Goal: Task Accomplishment & Management: Manage account settings

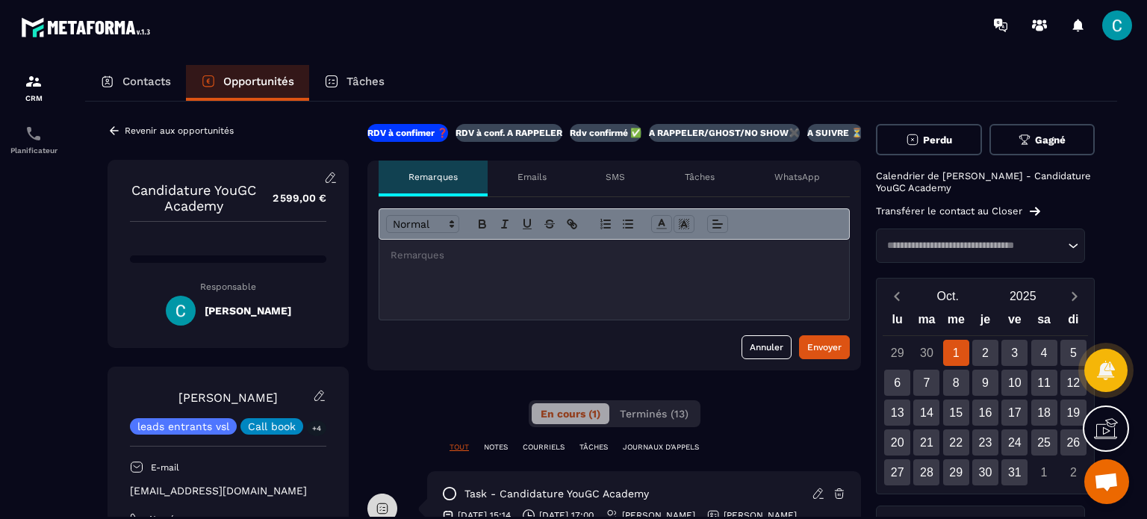
click at [700, 95] on div "Contacts Opportunités Tâches" at bounding box center [601, 83] width 1032 height 36
click at [1031, 211] on icon at bounding box center [1034, 211] width 10 height 9
drag, startPoint x: 845, startPoint y: 132, endPoint x: 762, endPoint y: 131, distance: 82.9
click at [762, 131] on div "RDV à confimer ❓ RDV à conf. A RAPPELER Rdv confirmé ✅ A RAPPELER/GHOST/NO SHOW…" at bounding box center [613, 133] width 493 height 18
click at [831, 132] on p "A SUIVRE ⏳" at bounding box center [834, 133] width 55 height 12
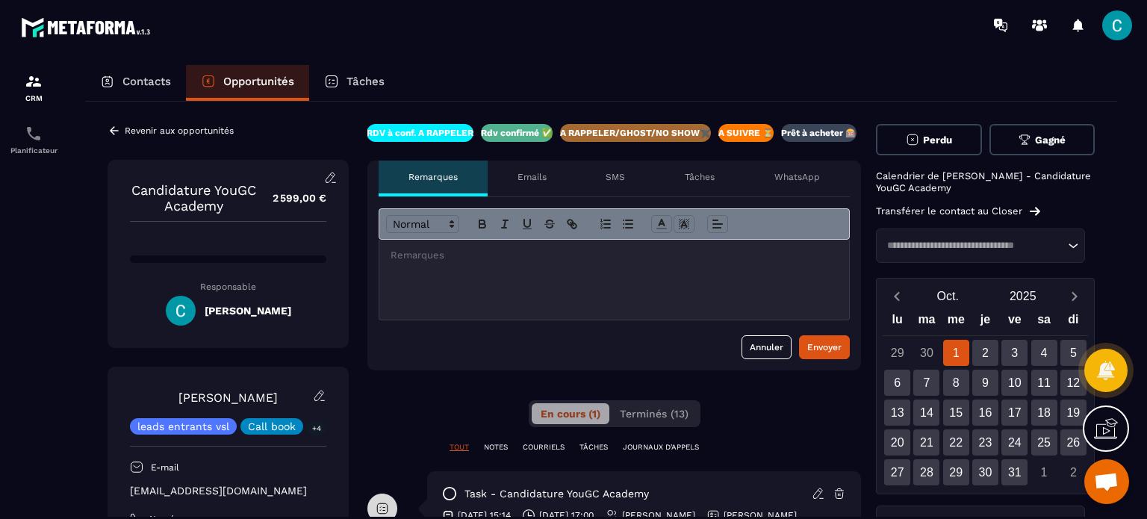
scroll to position [0, 100]
drag, startPoint x: 845, startPoint y: 133, endPoint x: 552, endPoint y: 134, distance: 293.4
click at [555, 134] on div "RDV à confimer ❓ RDV à conf. A RAPPELER Rdv confirmé ✅ A RAPPELER/GHOST/NO SHOW…" at bounding box center [613, 133] width 493 height 18
click at [438, 128] on p "RDV à conf. A RAPPELER" at bounding box center [417, 133] width 107 height 12
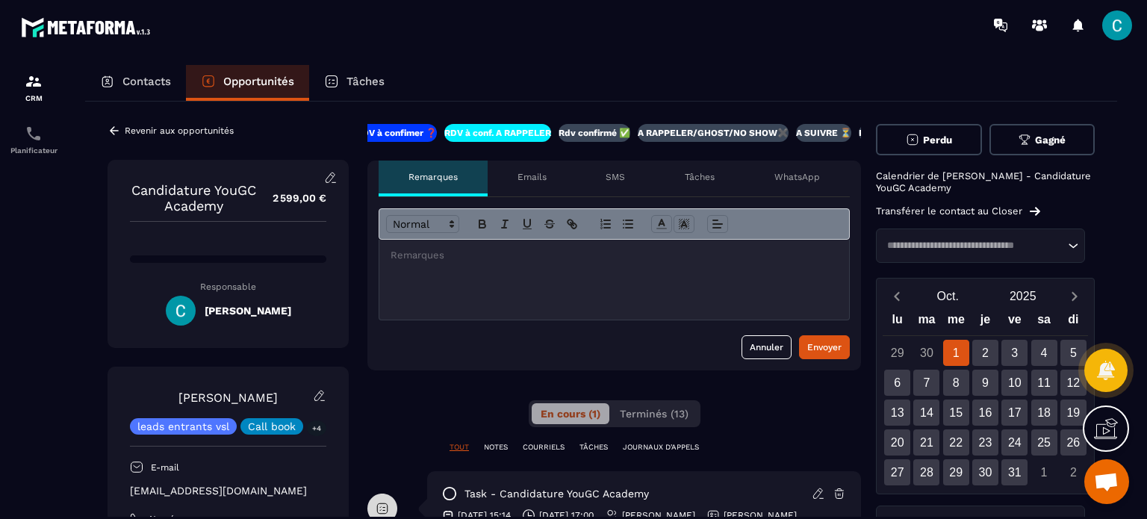
scroll to position [0, 0]
click at [431, 128] on p "RDV à confimer ❓" at bounding box center [407, 133] width 81 height 12
click at [720, 134] on p "A RAPPELER/GHOST/NO SHOW✖️" at bounding box center [724, 133] width 151 height 12
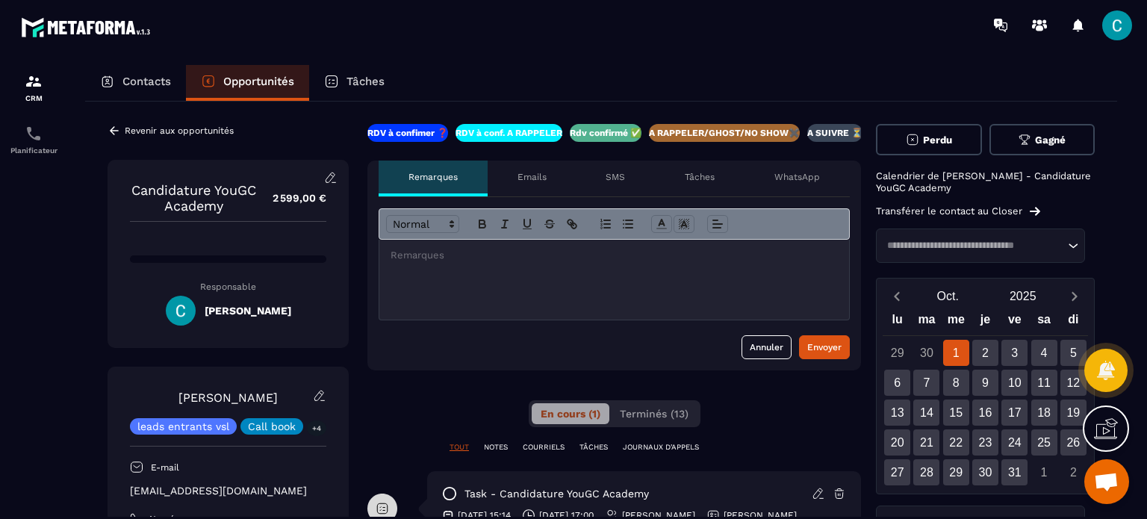
scroll to position [0, 100]
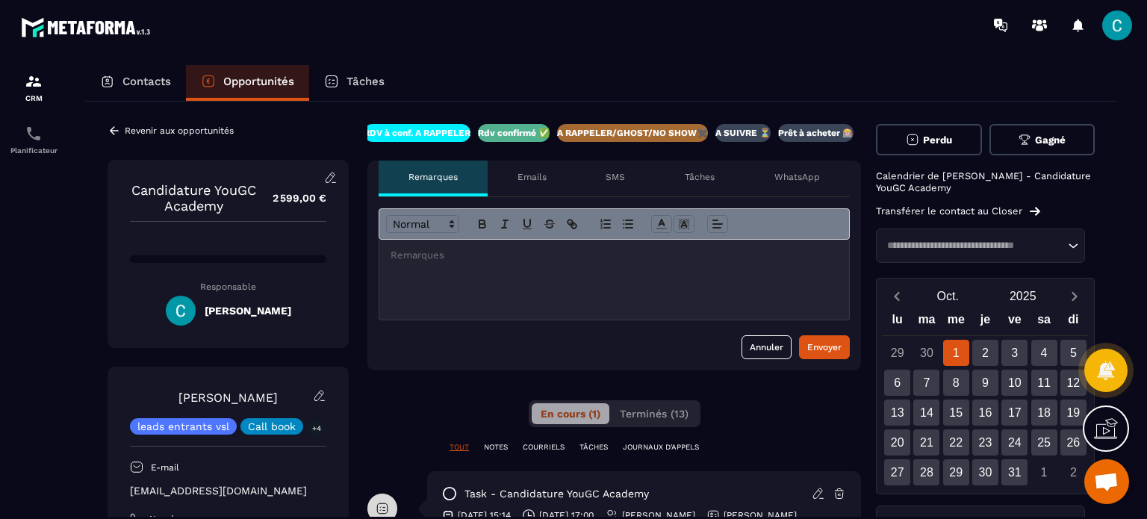
click at [470, 266] on div at bounding box center [614, 280] width 470 height 80
click at [823, 346] on div "Envoyer" at bounding box center [824, 347] width 34 height 15
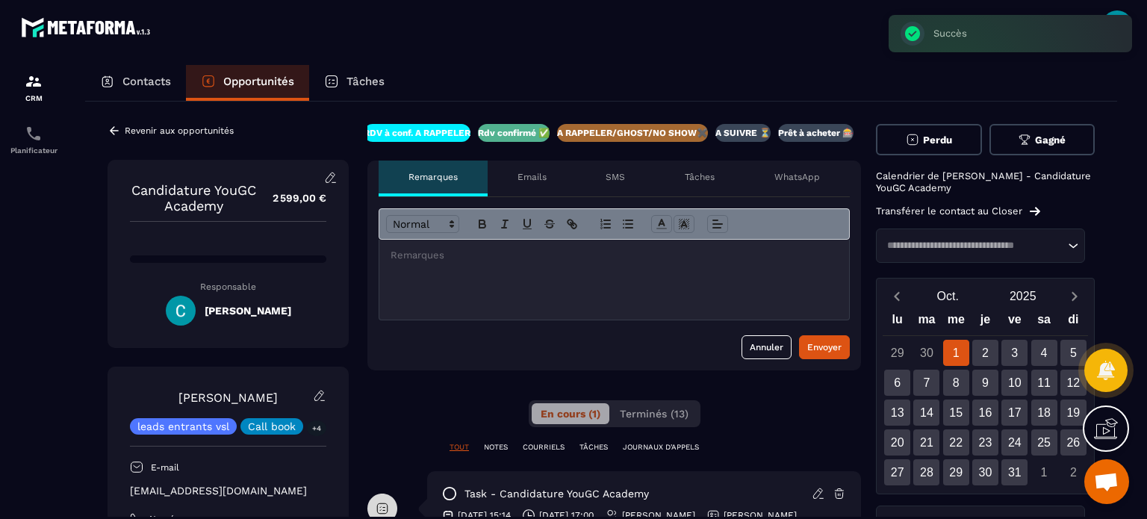
click at [762, 387] on div "**********" at bounding box center [613, 427] width 493 height 606
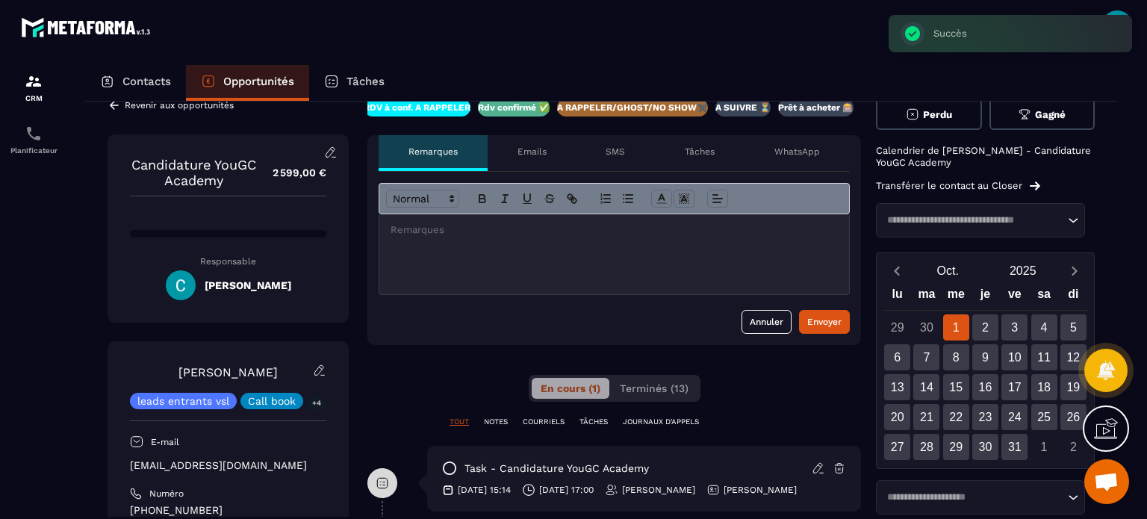
scroll to position [0, 0]
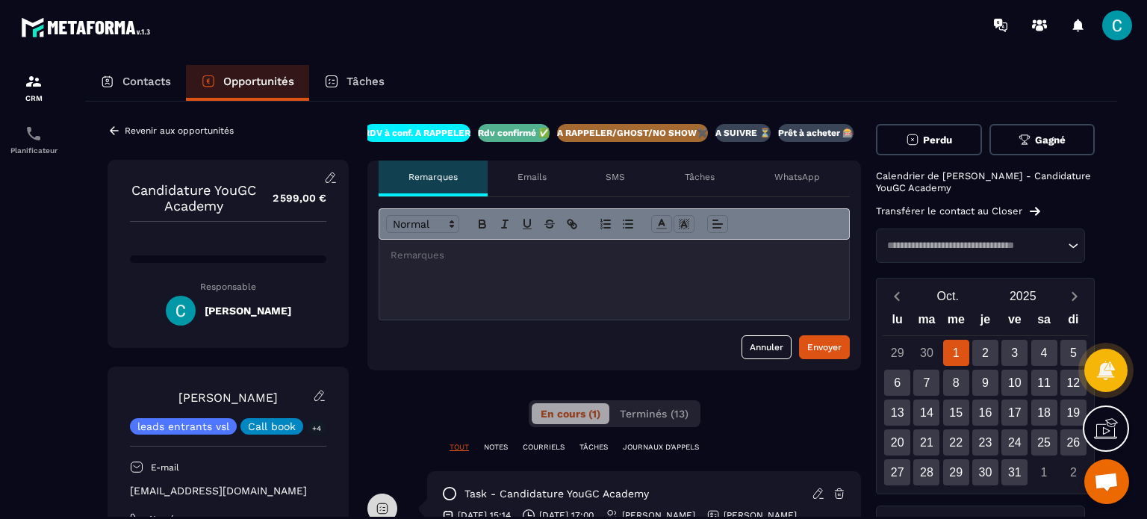
click at [128, 86] on p "Contacts" at bounding box center [146, 81] width 49 height 13
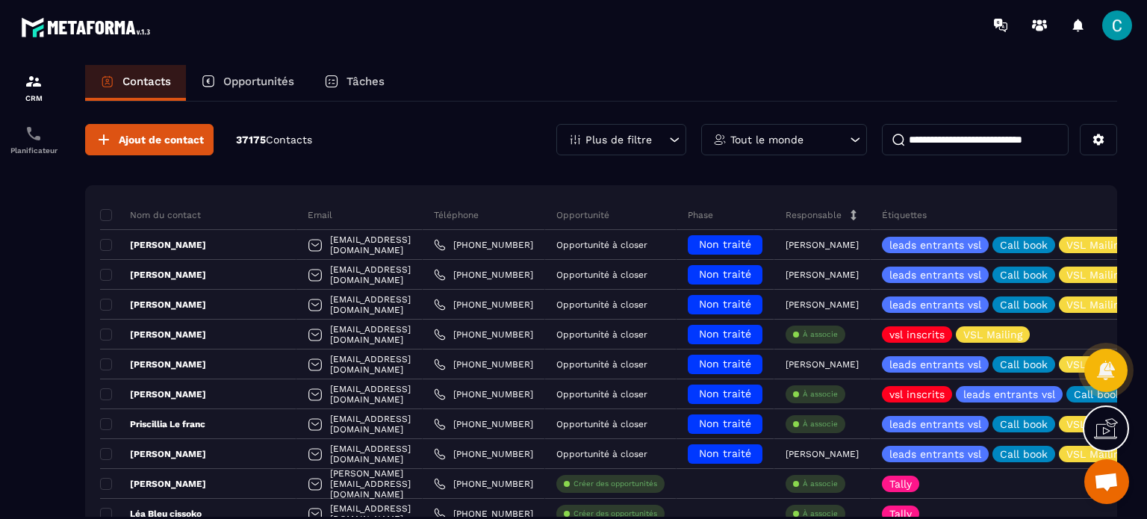
click at [227, 87] on p "Opportunités" at bounding box center [258, 81] width 71 height 13
